Goal: Information Seeking & Learning: Learn about a topic

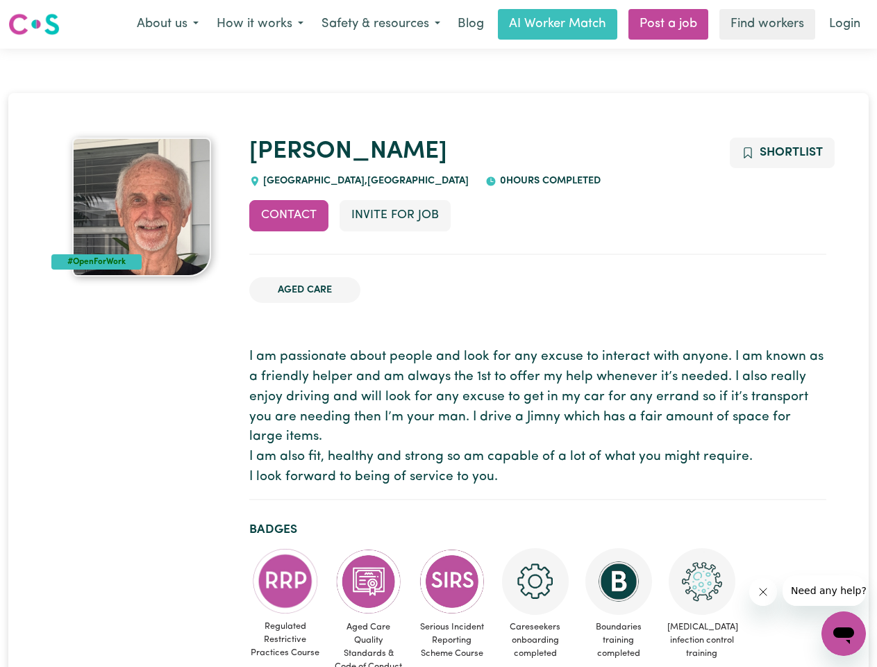
click at [167, 24] on button "About us" at bounding box center [168, 24] width 80 height 29
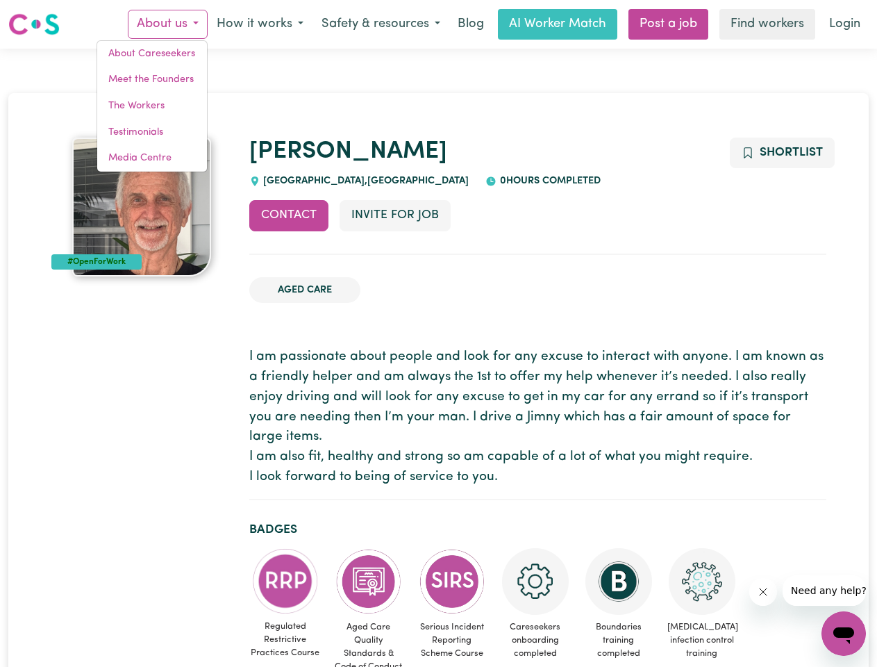
click at [259, 24] on button "How it works" at bounding box center [260, 24] width 105 height 29
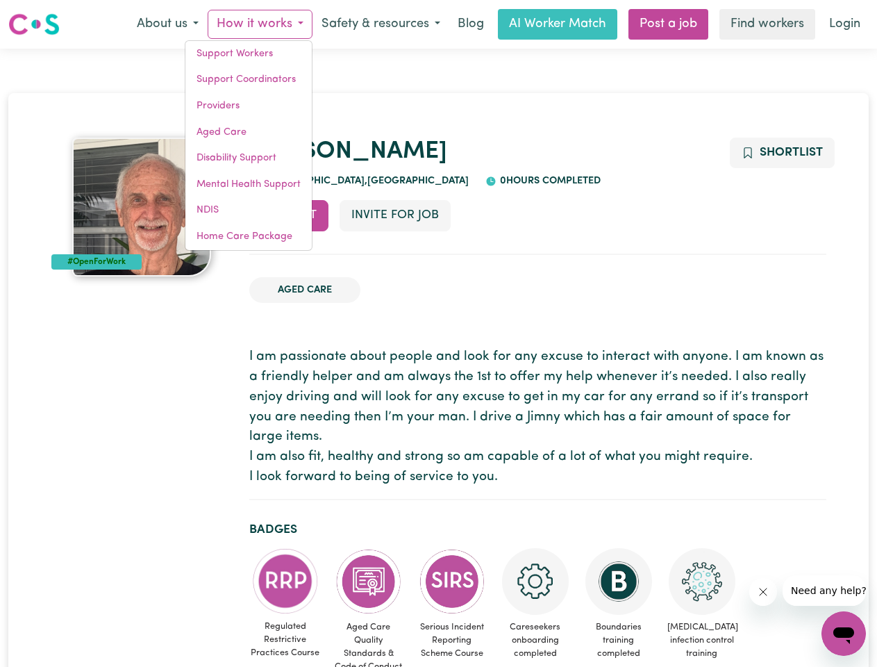
click at [380, 24] on button "Safety & resources" at bounding box center [381, 24] width 137 height 29
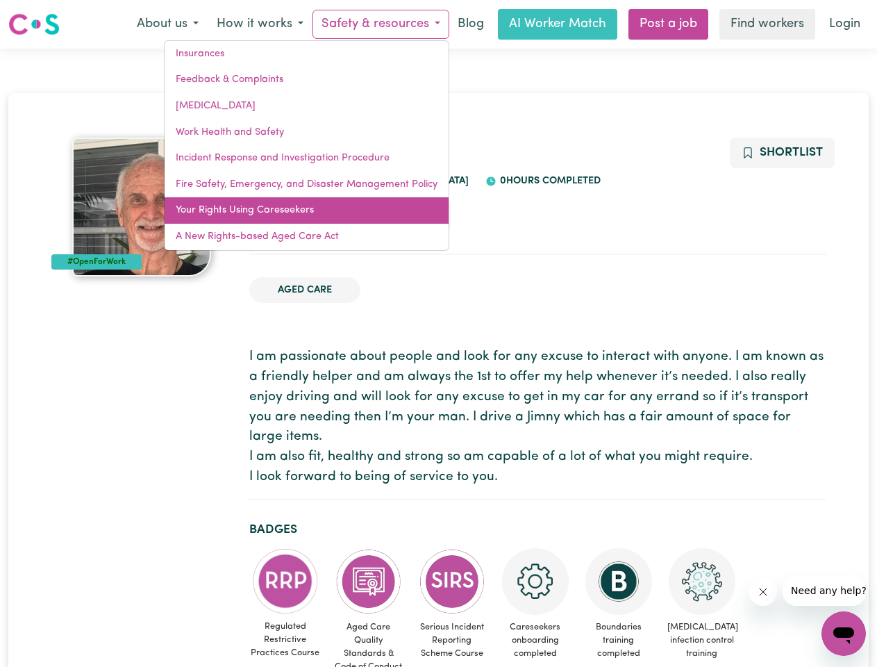
click at [289, 215] on link "Your Rights Using Careseekers" at bounding box center [307, 210] width 284 height 26
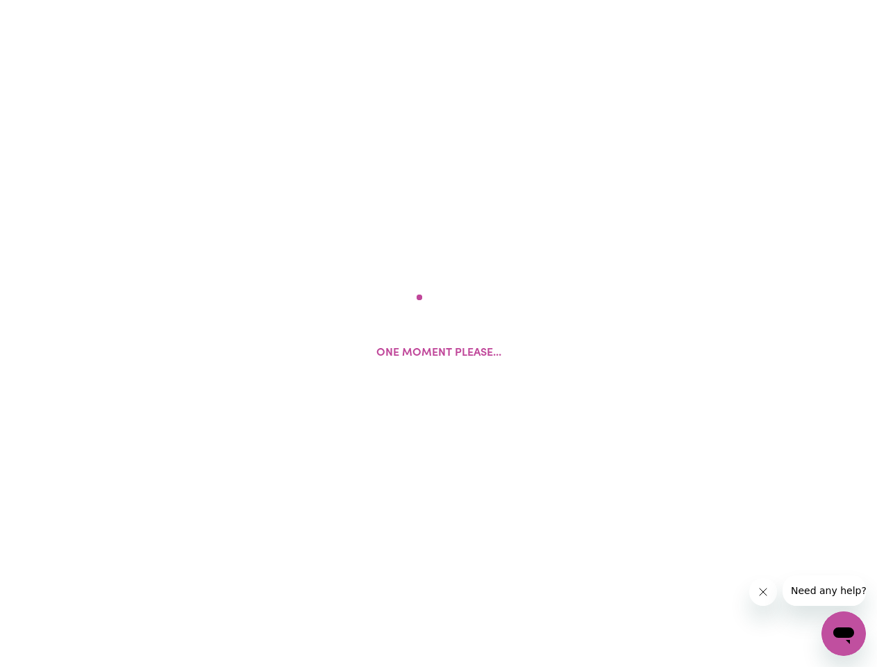
click at [395, 0] on html "One moment please..." at bounding box center [438, 0] width 877 height 0
click at [781, 0] on html at bounding box center [438, 0] width 877 height 0
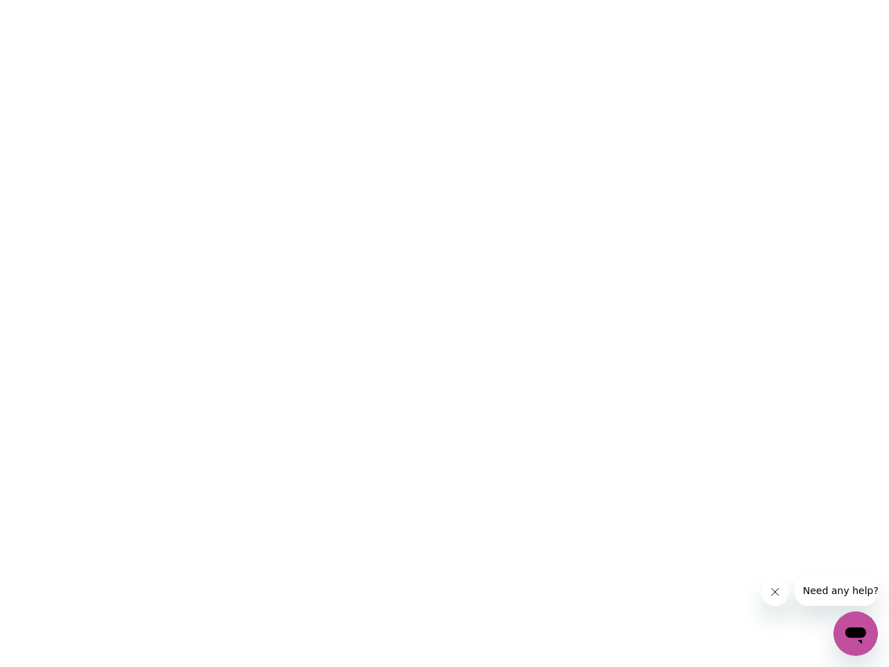
click at [285, 0] on html at bounding box center [444, 0] width 889 height 0
click at [369, 0] on html at bounding box center [444, 0] width 889 height 0
